Goal: Check status: Check status

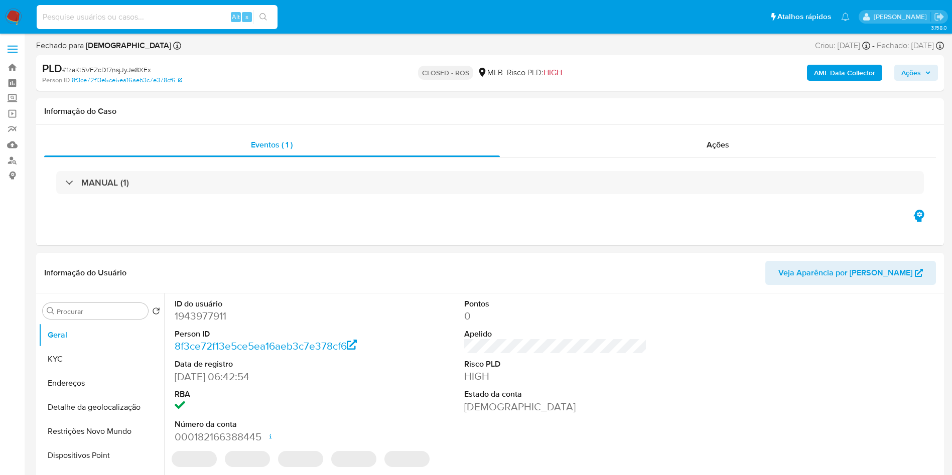
click at [180, 13] on input at bounding box center [157, 17] width 241 height 13
paste input "Vj9dtBuXkzfluwpT2NFjrCBY"
type input "Vj9dtBuXkzfluwpT2NFjrCBY"
select select "10"
type input "Vj9dtBuXkzfluwpT2NFjrCBY"
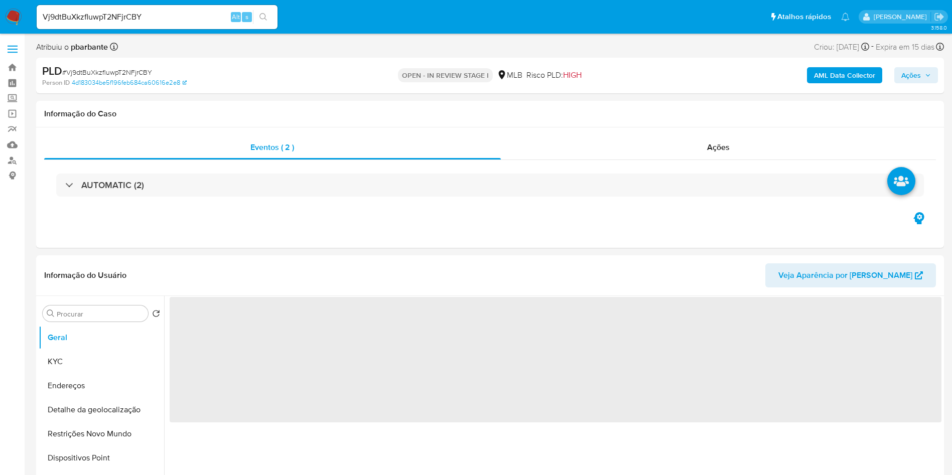
select select "10"
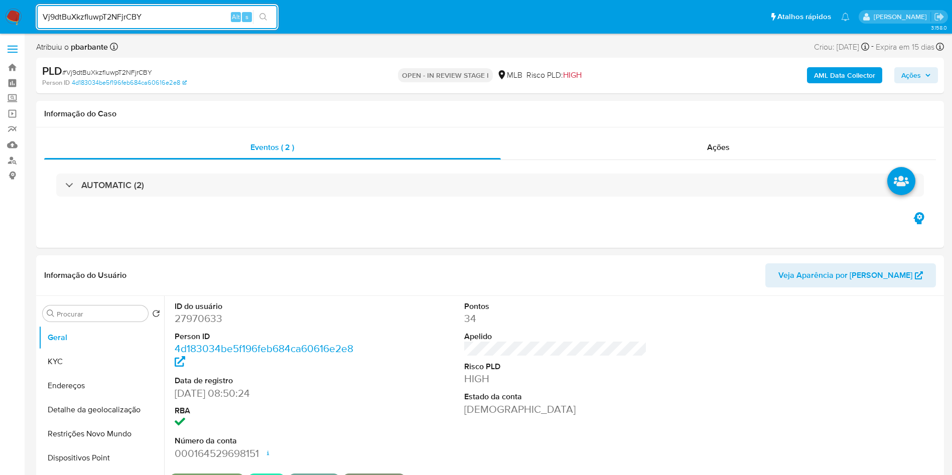
click at [922, 81] on span "Ações" at bounding box center [916, 75] width 30 height 14
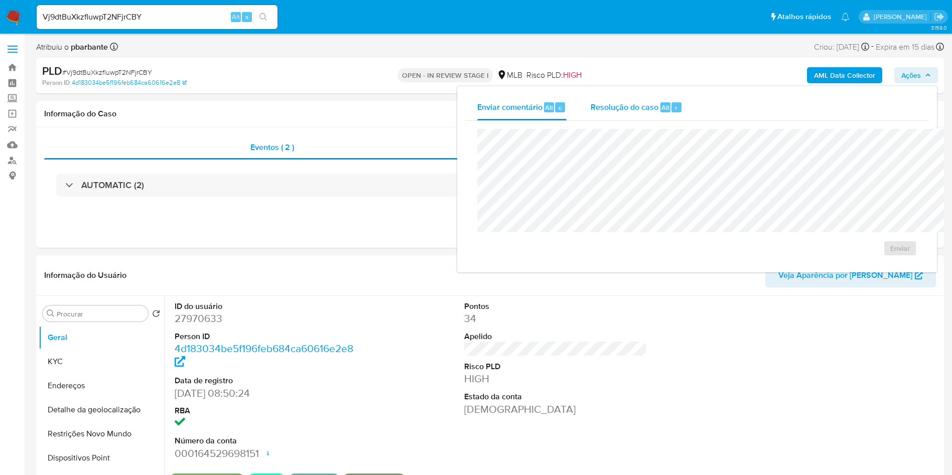
click at [609, 98] on div "Resolução do caso Alt r" at bounding box center [637, 107] width 92 height 26
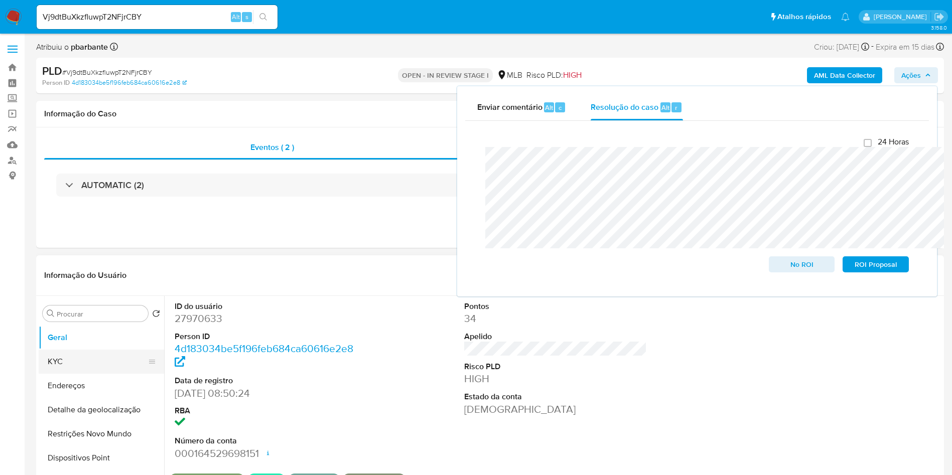
click at [82, 374] on button "KYC" at bounding box center [97, 362] width 117 height 24
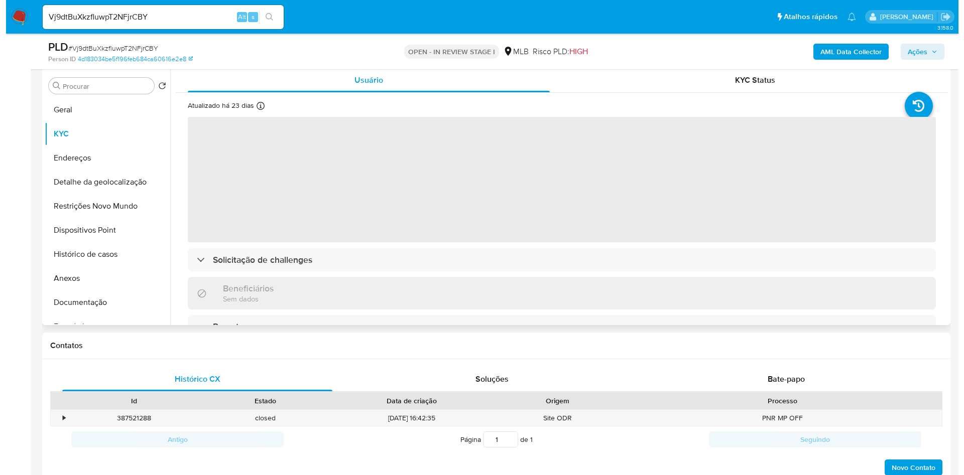
scroll to position [207, 0]
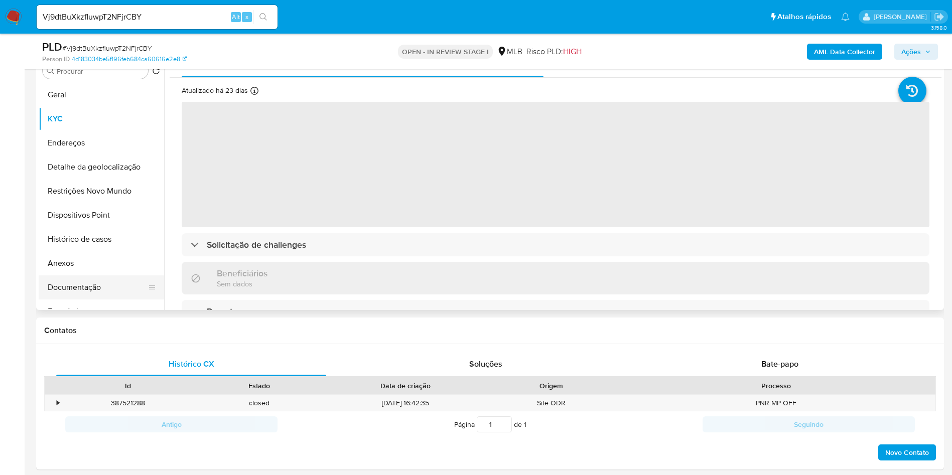
click at [64, 299] on button "Documentação" at bounding box center [97, 288] width 117 height 24
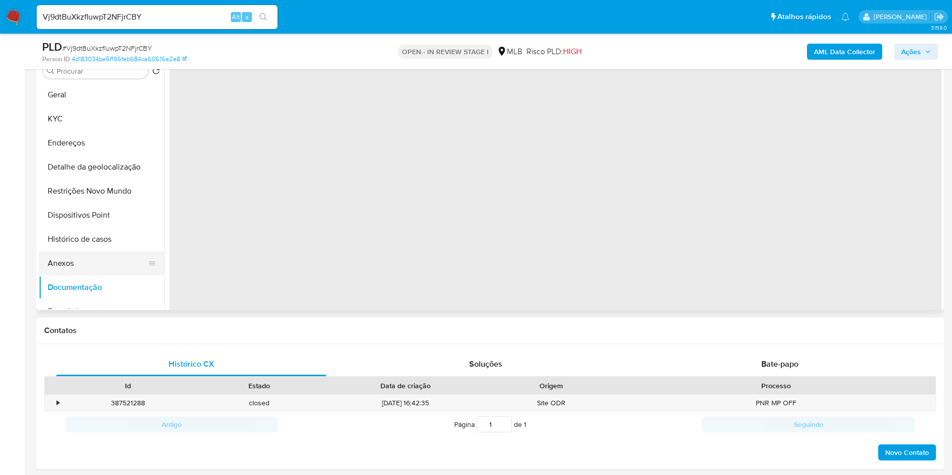
click at [85, 276] on button "Anexos" at bounding box center [97, 263] width 117 height 24
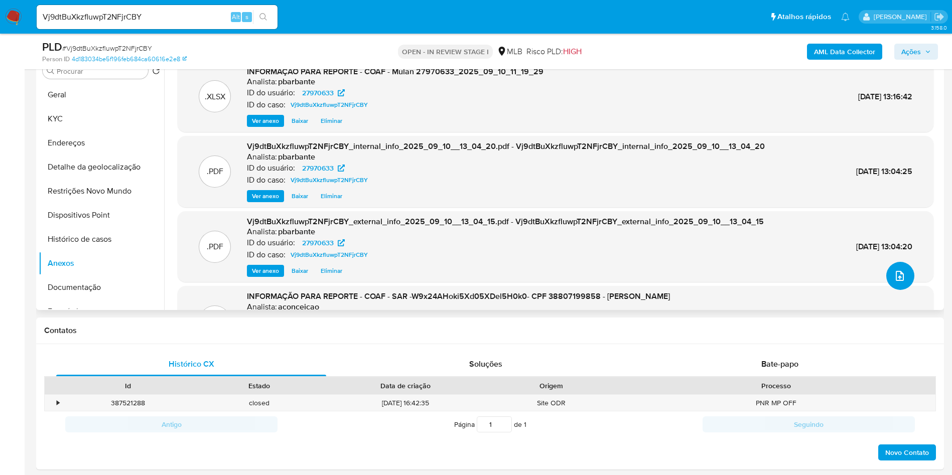
click at [901, 290] on button "upload-file" at bounding box center [900, 276] width 28 height 28
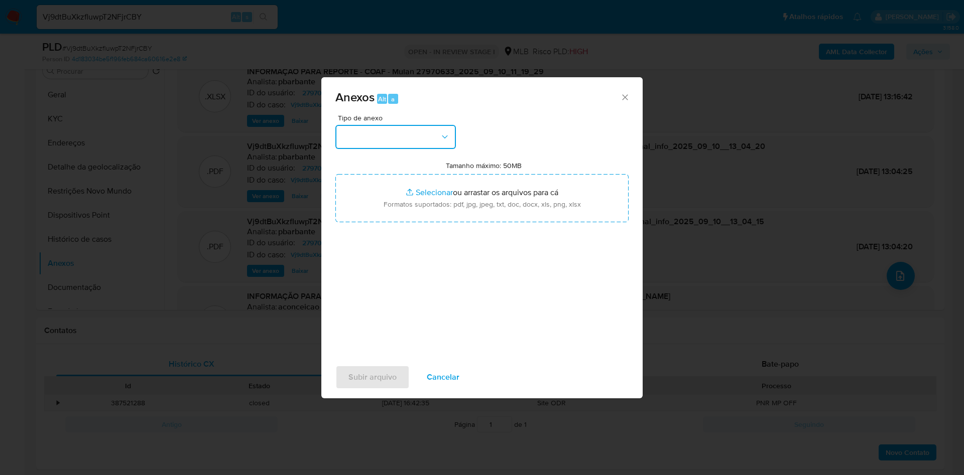
click at [407, 125] on button "button" at bounding box center [395, 137] width 120 height 24
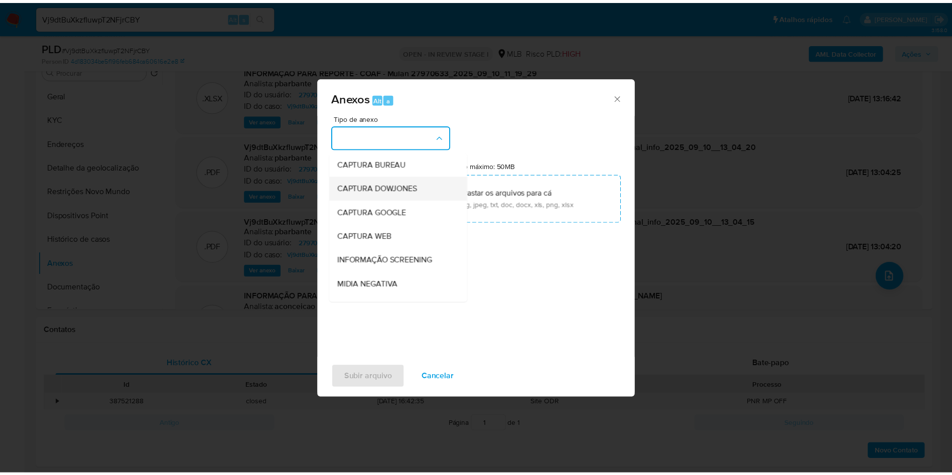
scroll to position [135, 0]
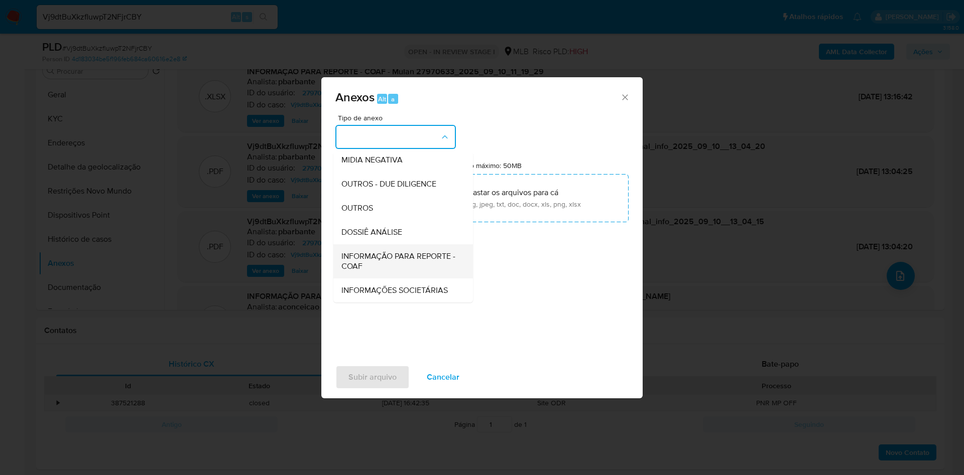
click at [363, 244] on div "INFORMAÇÃO PARA REPORTE - COAF" at bounding box center [399, 261] width 117 height 34
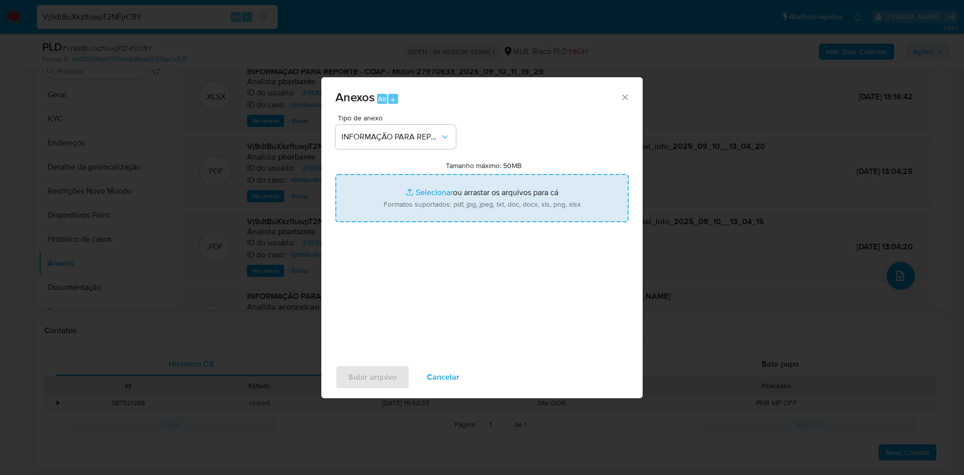
type input "C:\fakepath\2º SAR - XXX - CPF 38807199858 - [PERSON_NAME].pdf"
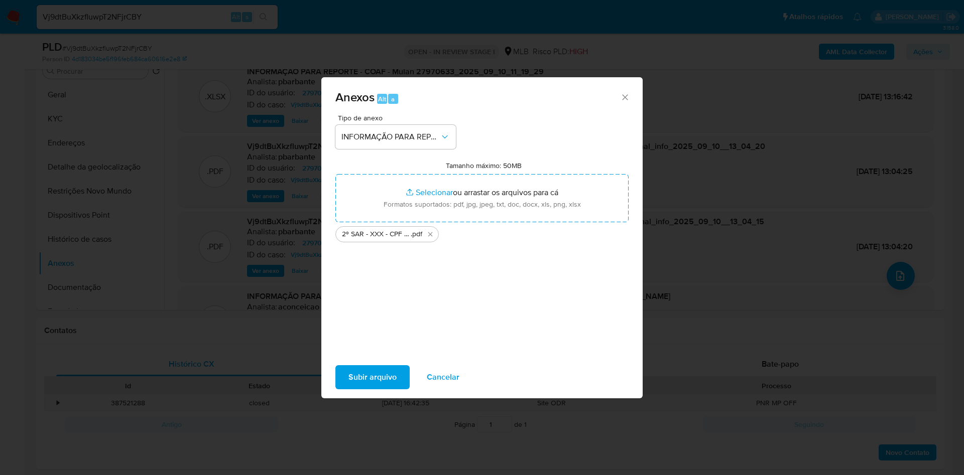
click at [348, 388] on span "Subir arquivo" at bounding box center [372, 377] width 48 height 22
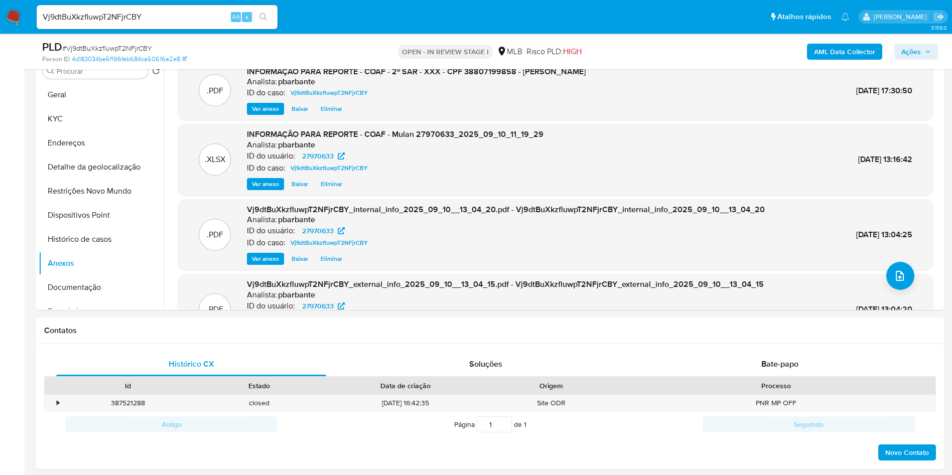
click at [910, 45] on span "Ações" at bounding box center [911, 52] width 20 height 16
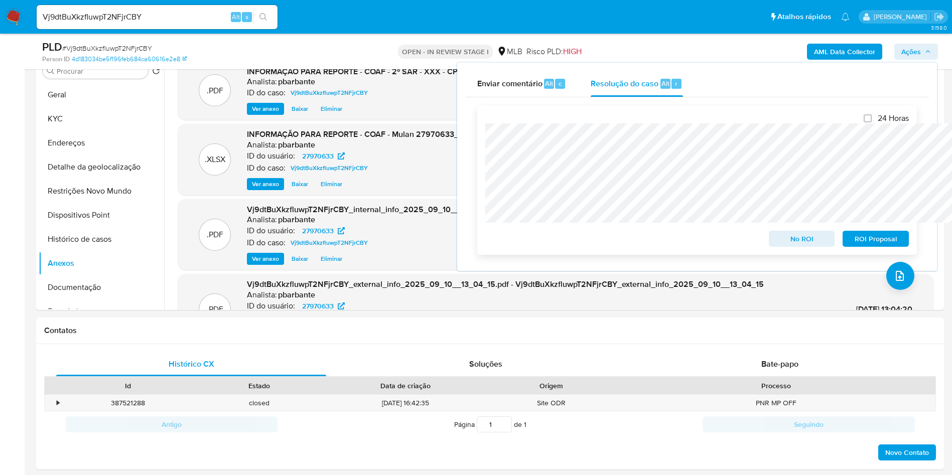
click at [866, 246] on span "ROI Proposal" at bounding box center [876, 239] width 52 height 14
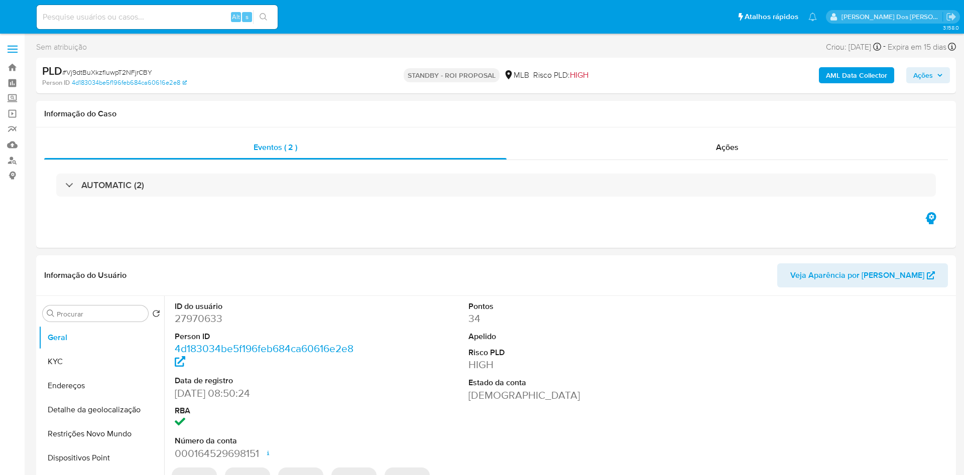
select select "10"
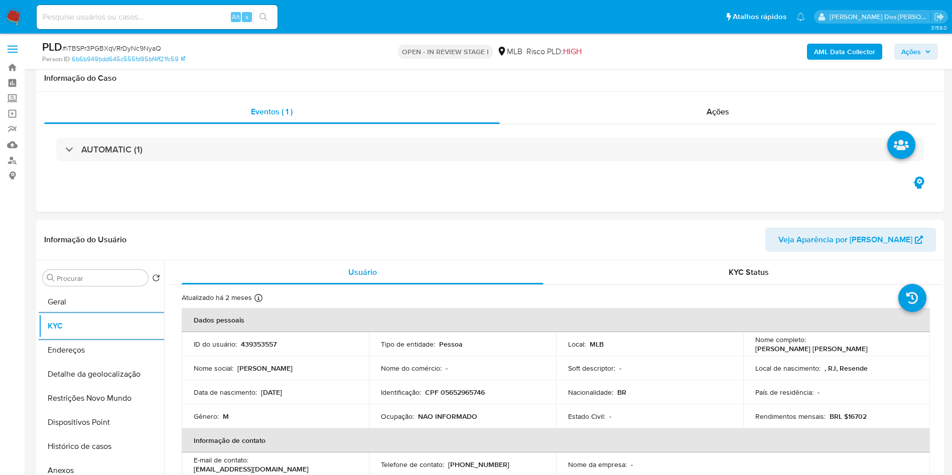
select select "10"
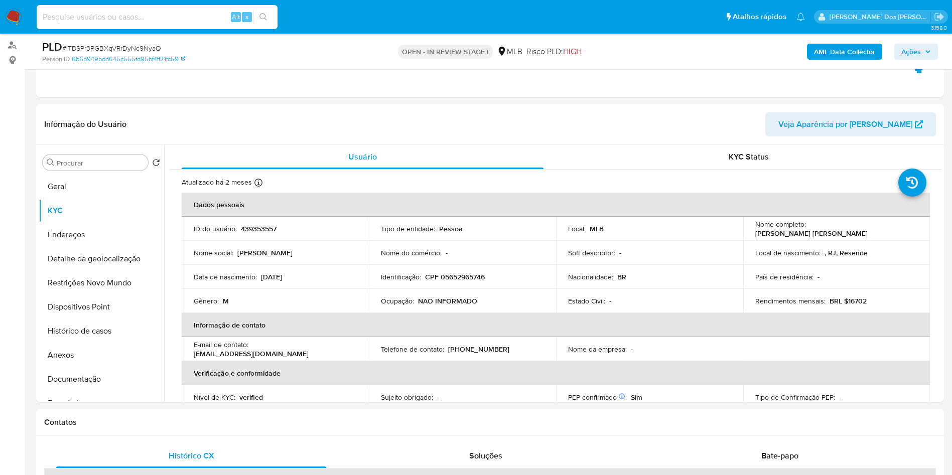
click at [215, 18] on input at bounding box center [157, 17] width 241 height 13
paste input "dYSYALUUfnBWzJGBsqLMu2Zb"
type input "dYSYALUUfnBWzJGBsqLMu2Zb"
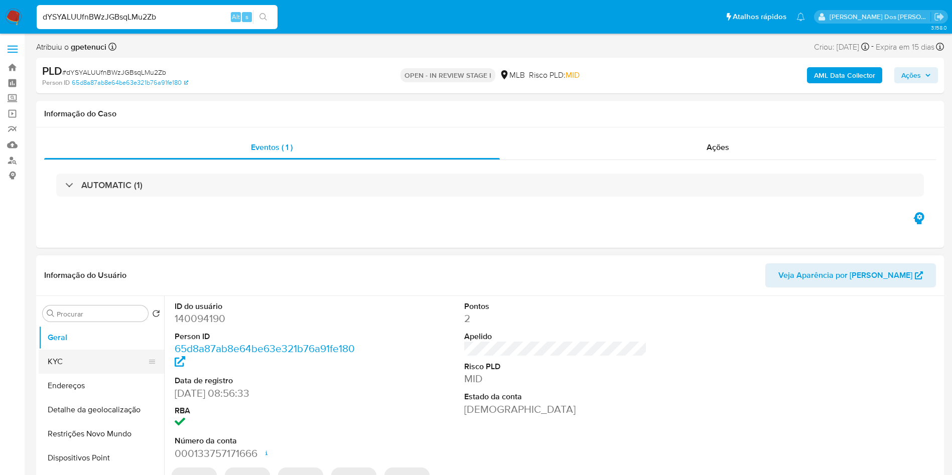
click at [98, 374] on button "KYC" at bounding box center [97, 362] width 117 height 24
select select "10"
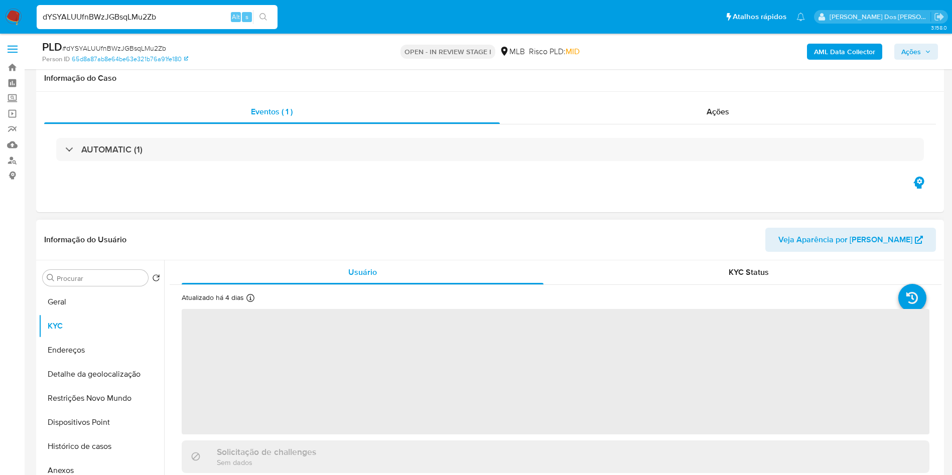
scroll to position [75, 0]
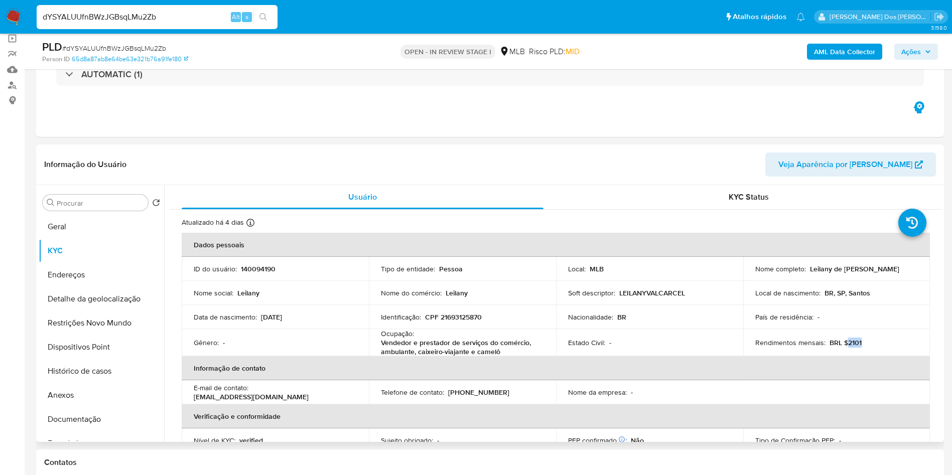
click at [845, 347] on div "Rendimentos mensais : BRL $2101" at bounding box center [836, 342] width 163 height 9
copy p "$2101"
copy p "2101"
click at [86, 432] on button "Documentação" at bounding box center [97, 420] width 117 height 24
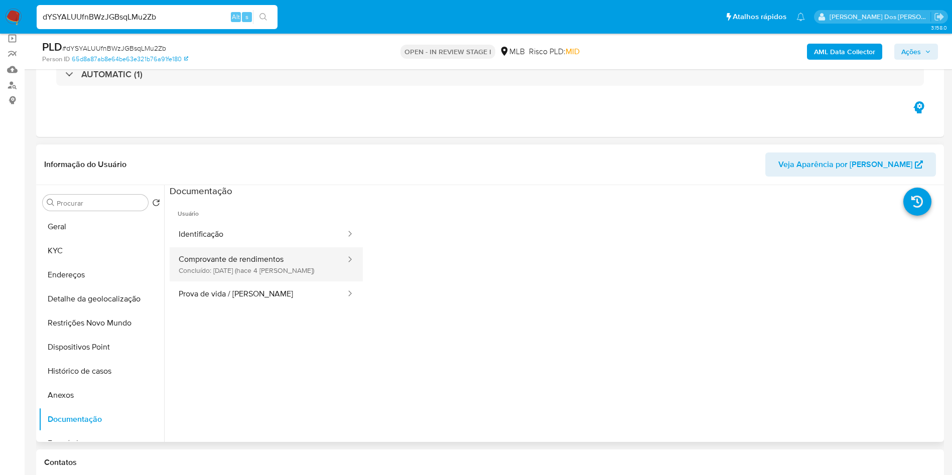
click at [224, 272] on button "Comprovante de rendimentos Concluído: 06/09/2025 (hace 4 días)" at bounding box center [258, 264] width 177 height 34
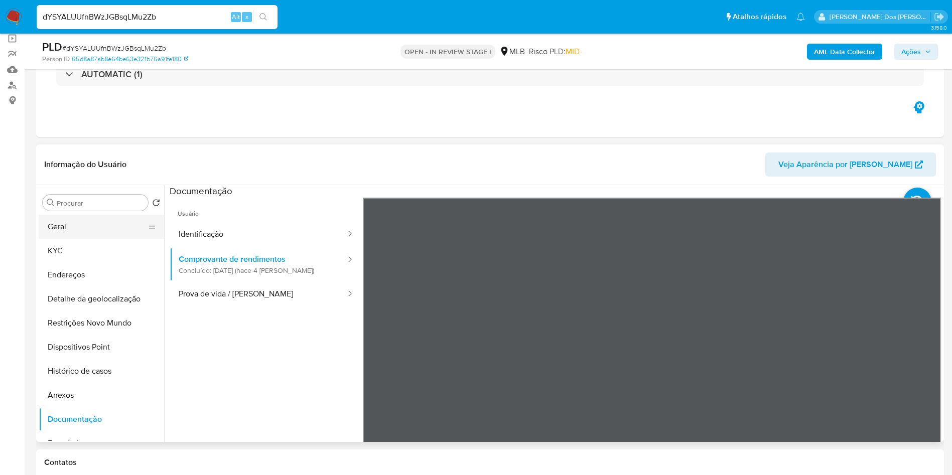
click at [104, 239] on button "Geral" at bounding box center [97, 227] width 117 height 24
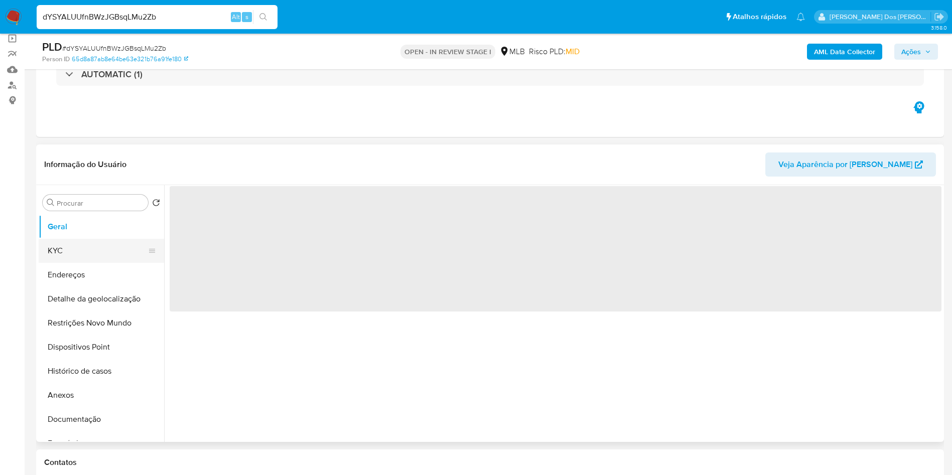
click at [100, 263] on button "KYC" at bounding box center [97, 251] width 117 height 24
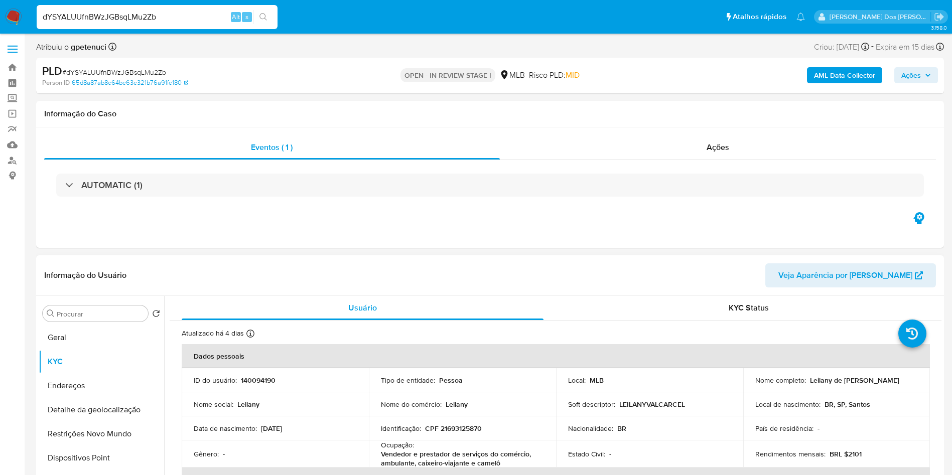
scroll to position [151, 0]
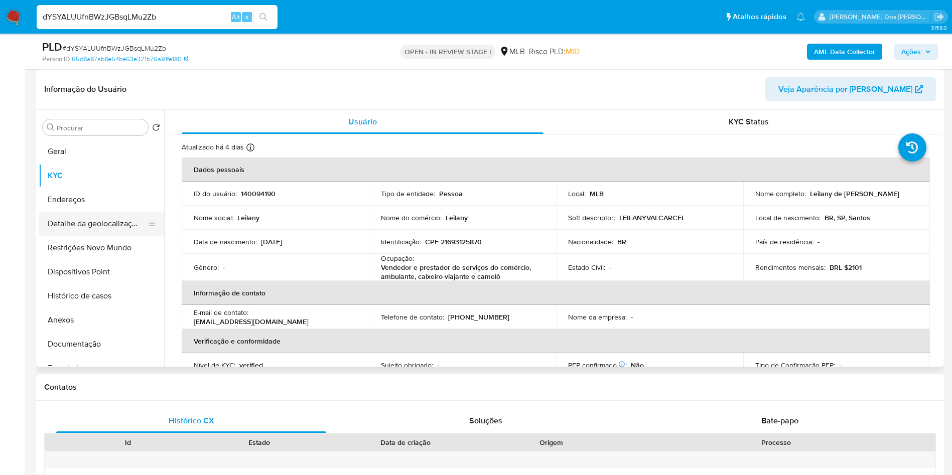
click at [84, 236] on button "Detalhe da geolocalização" at bounding box center [97, 224] width 117 height 24
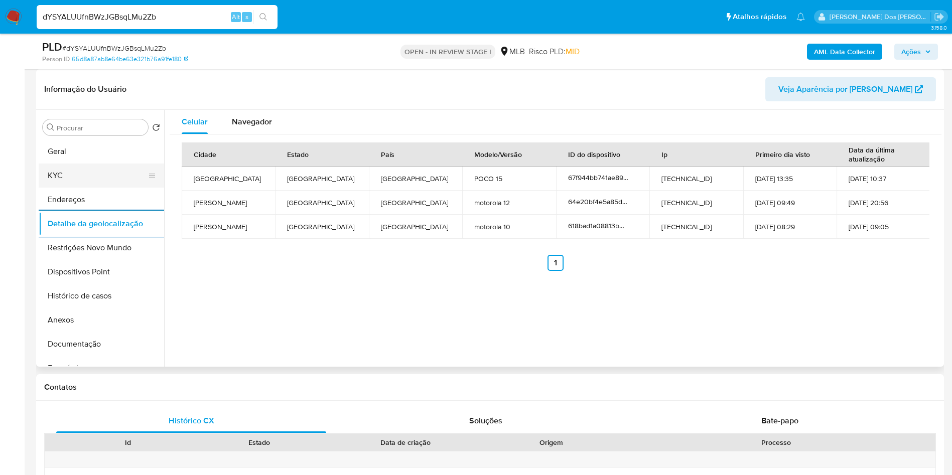
click at [62, 184] on button "KYC" at bounding box center [97, 176] width 117 height 24
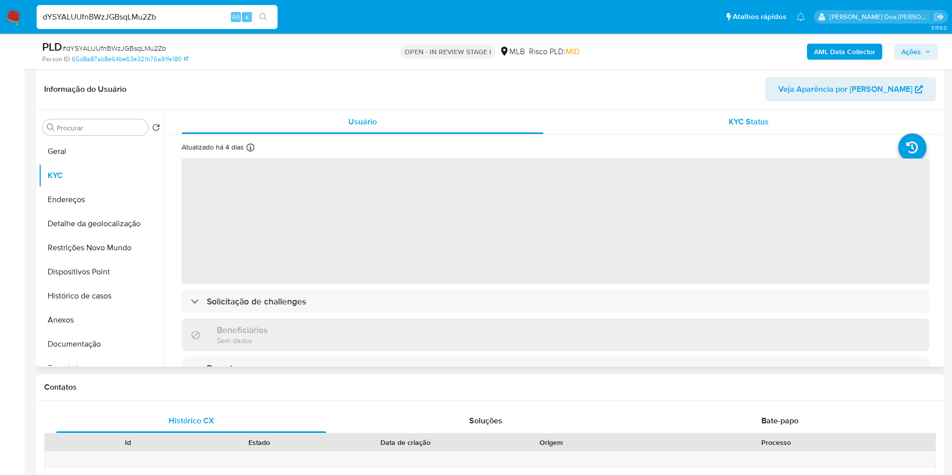
click at [735, 127] on span "KYC Status" at bounding box center [749, 122] width 40 height 12
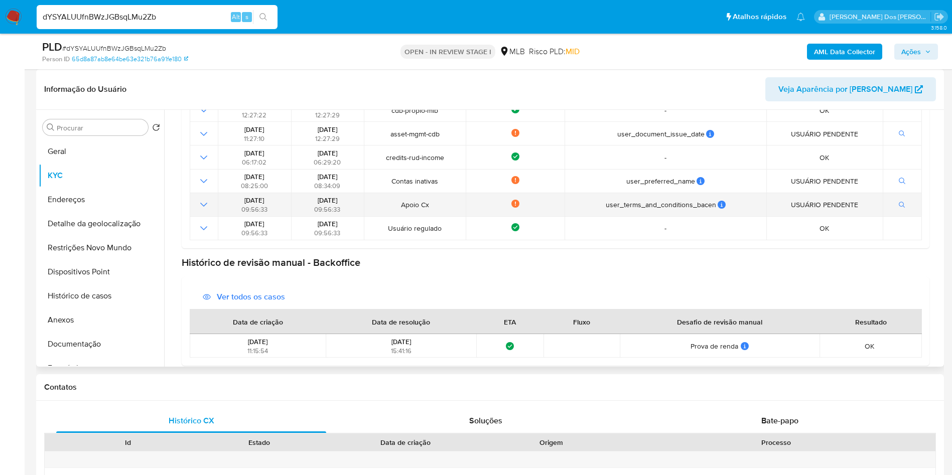
scroll to position [254, 0]
